Goal: Navigation & Orientation: Find specific page/section

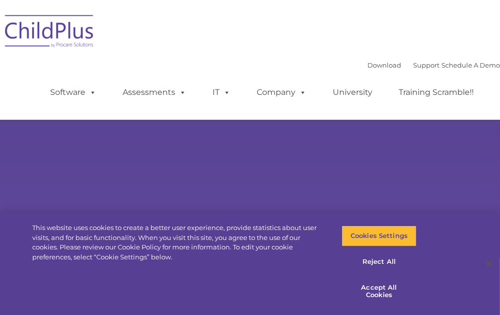
type input ""
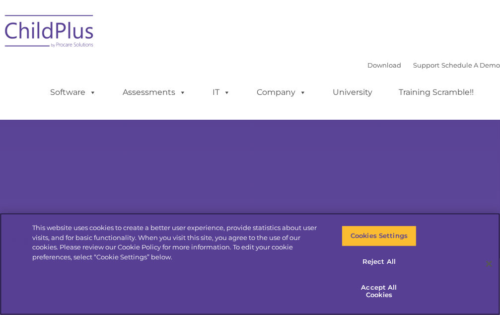
select select "MEDIUM"
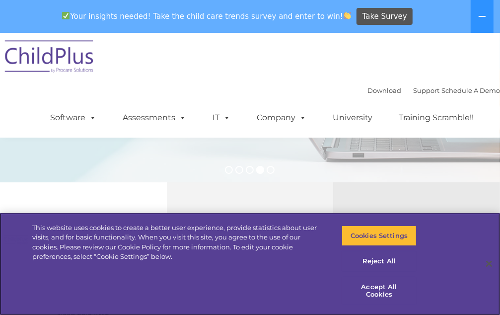
scroll to position [109, 0]
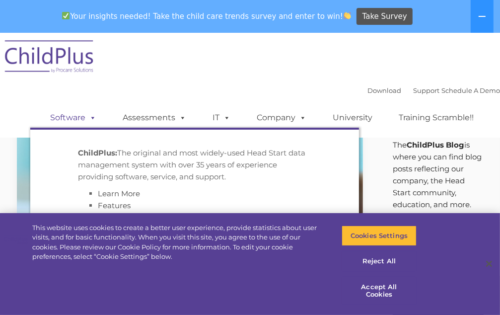
click at [91, 118] on span at bounding box center [90, 117] width 11 height 9
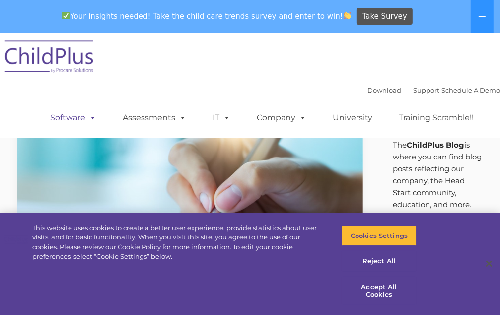
click at [91, 118] on span at bounding box center [90, 117] width 11 height 9
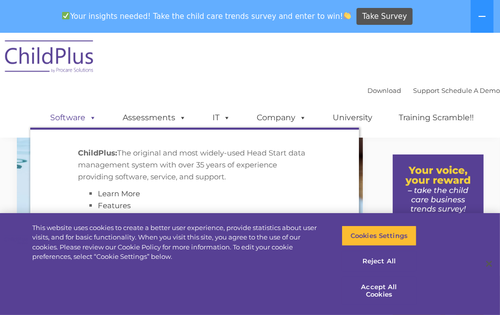
scroll to position [111, 0]
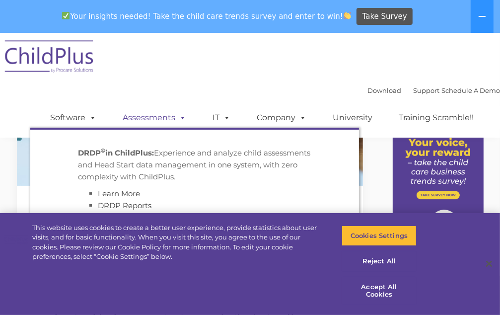
click at [160, 121] on link "Assessments" at bounding box center [154, 118] width 83 height 20
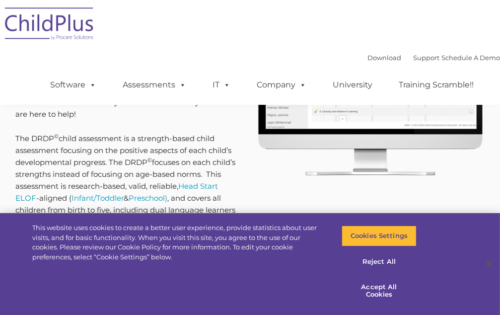
type input ""
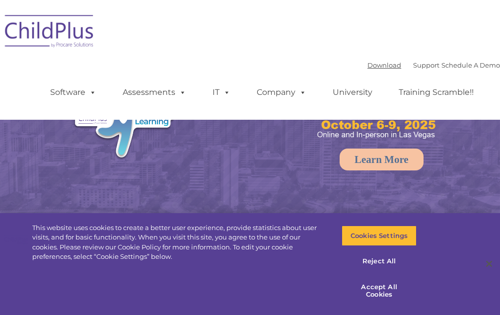
click at [374, 63] on link "Download" at bounding box center [384, 65] width 34 height 8
